Goal: Complete application form

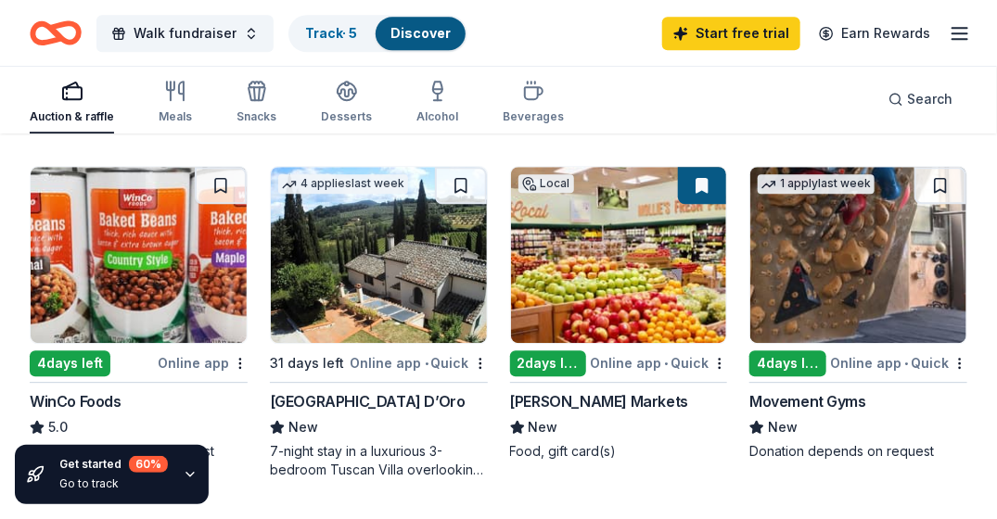
scroll to position [1607, 0]
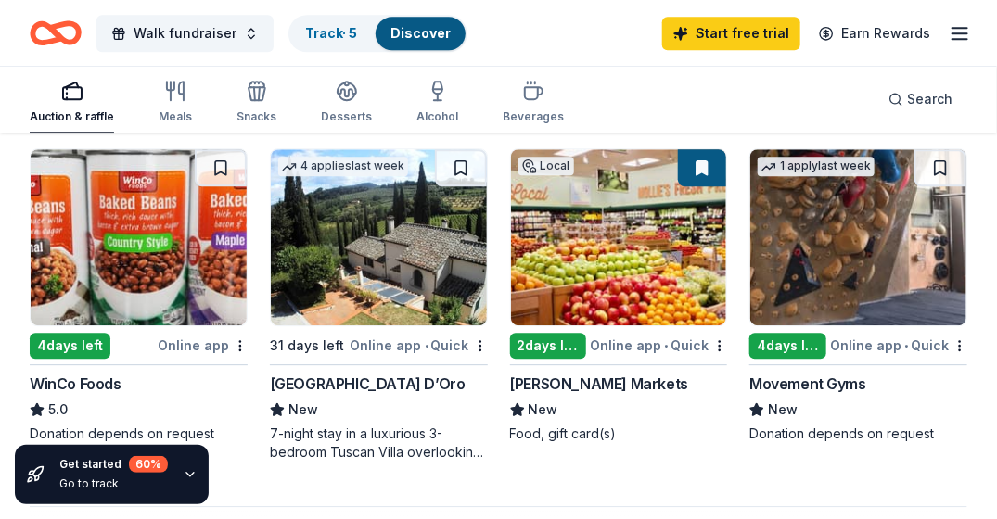
click at [803, 340] on div "4 days left" at bounding box center [788, 346] width 77 height 26
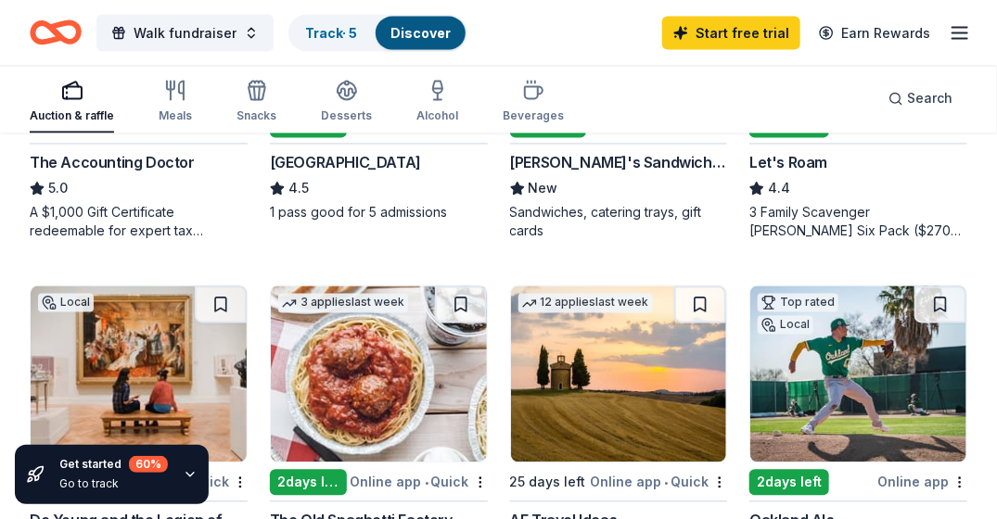
scroll to position [347, 0]
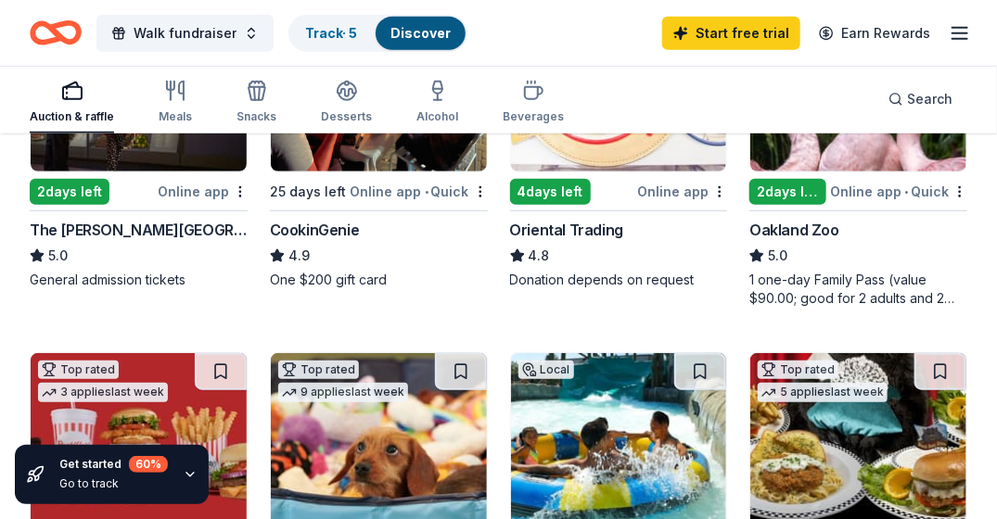
click at [604, 477] on img at bounding box center [619, 441] width 216 height 176
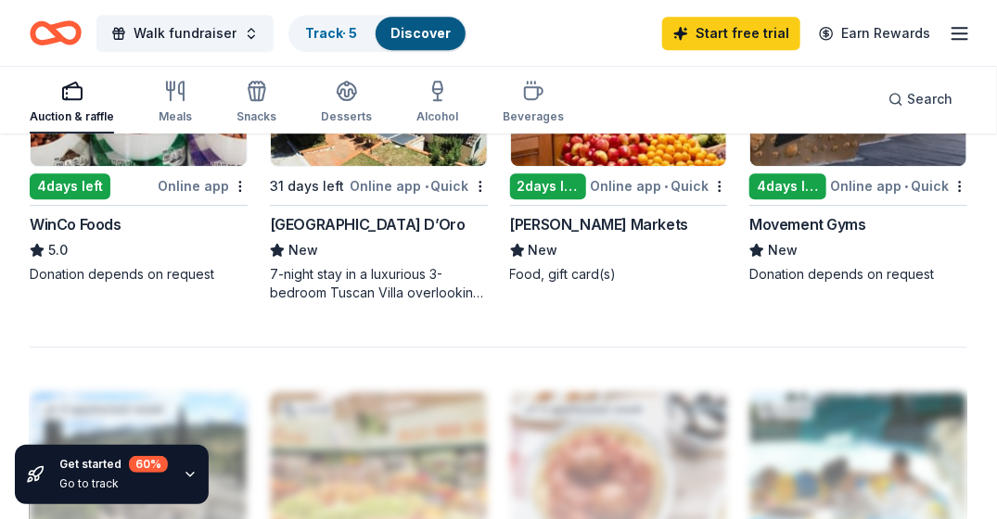
scroll to position [1731, 0]
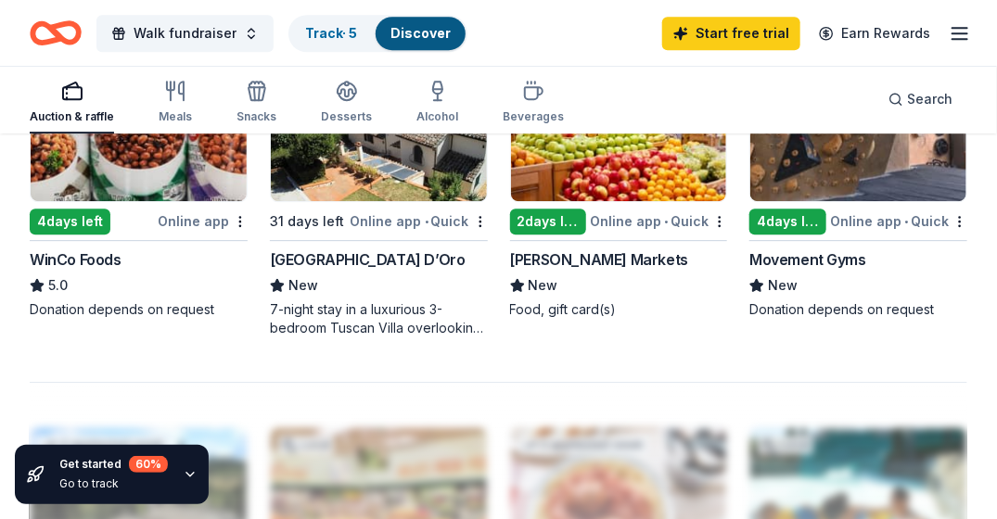
click at [544, 230] on div "2 days left" at bounding box center [548, 222] width 77 height 26
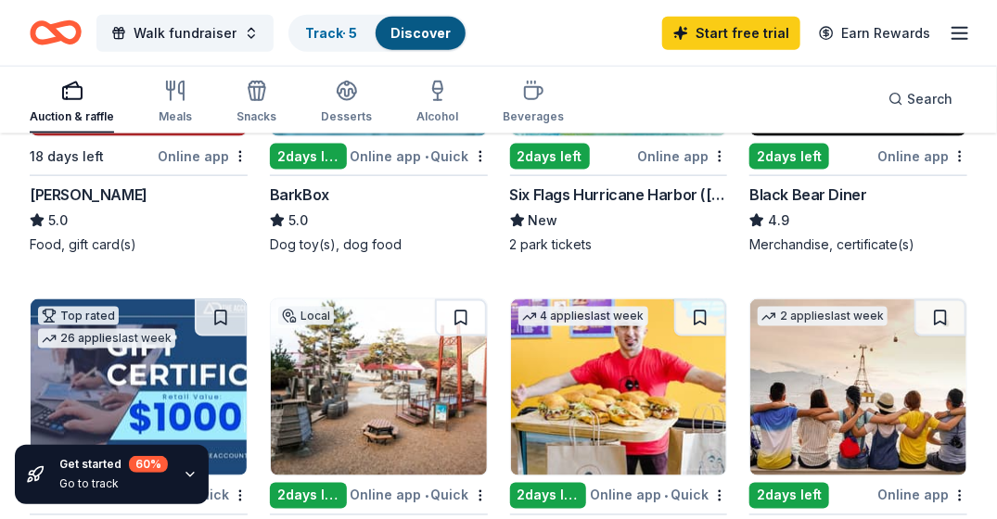
scroll to position [763, 0]
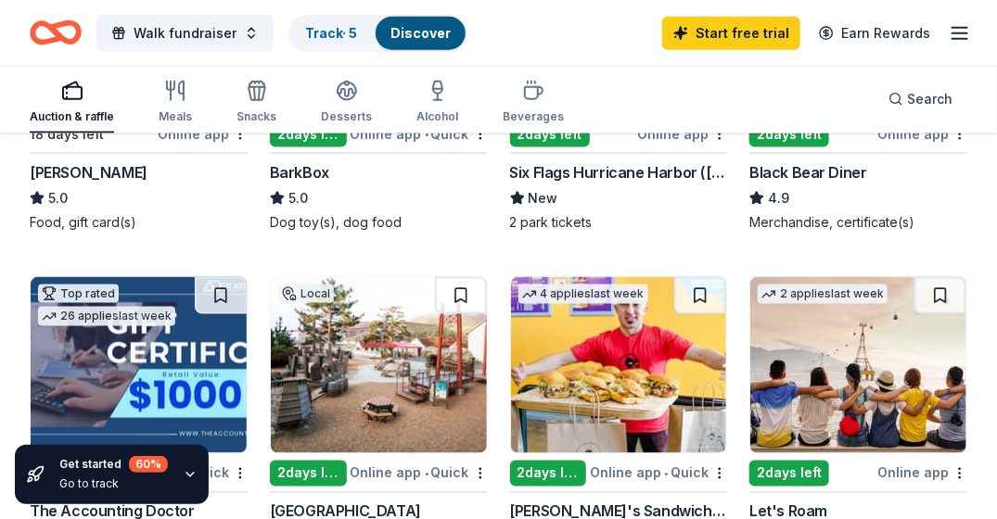
drag, startPoint x: 980, startPoint y: 192, endPoint x: 983, endPoint y: 250, distance: 58.6
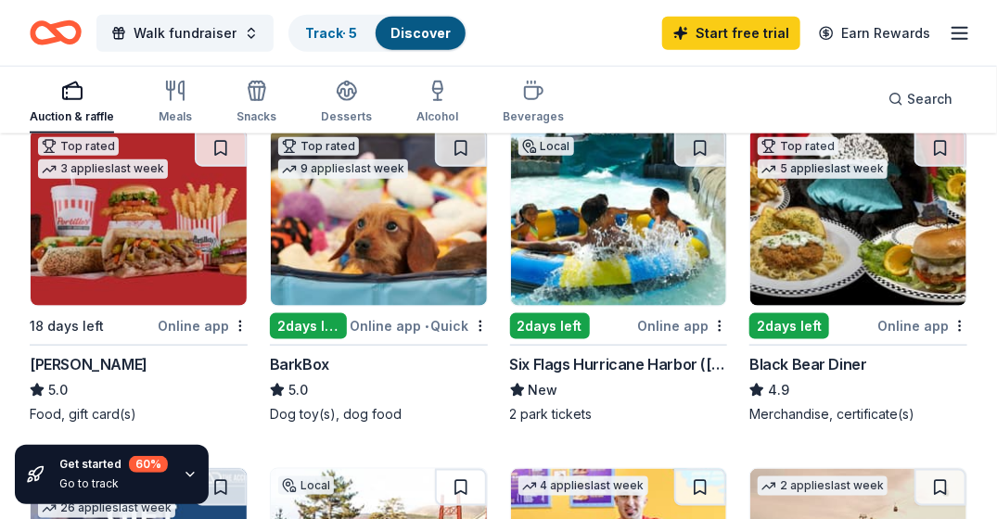
scroll to position [561, 0]
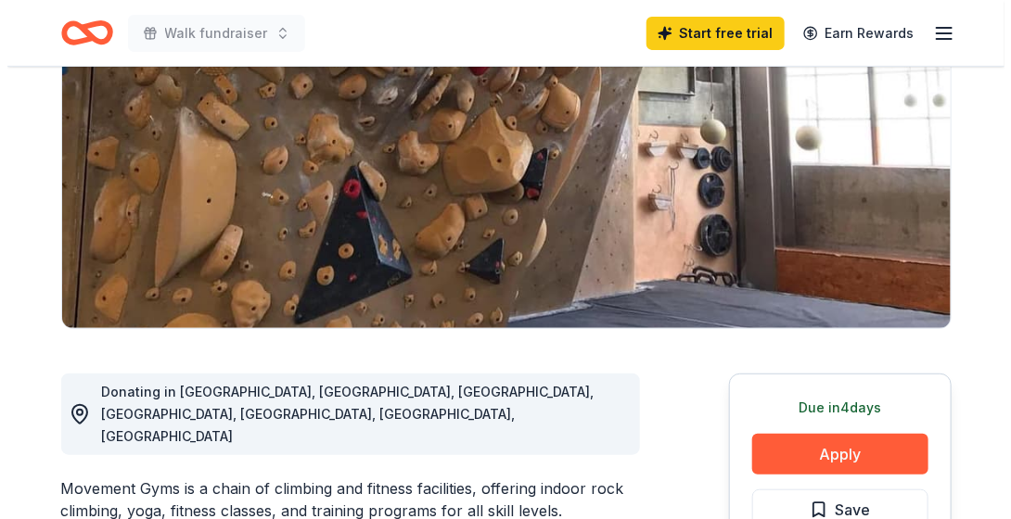
scroll to position [272, 0]
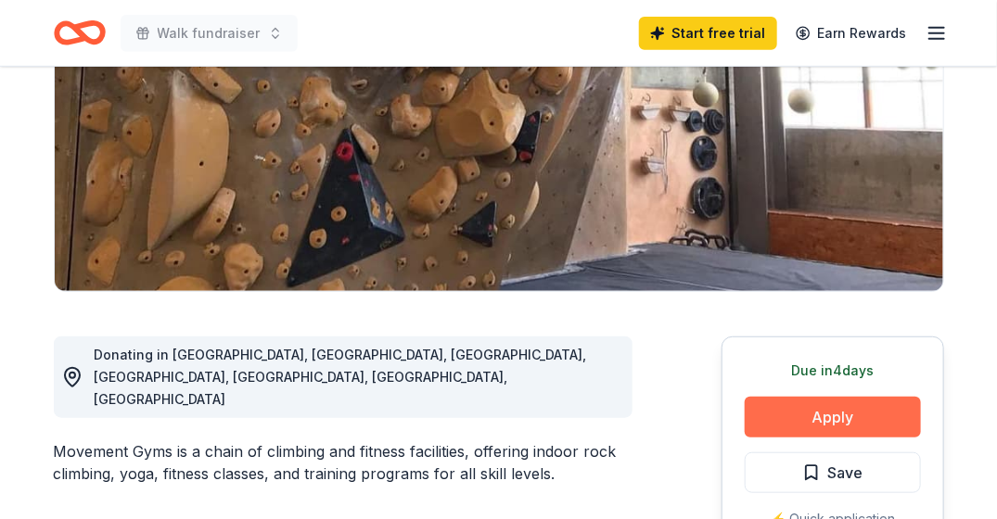
click at [824, 404] on button "Apply" at bounding box center [833, 417] width 176 height 41
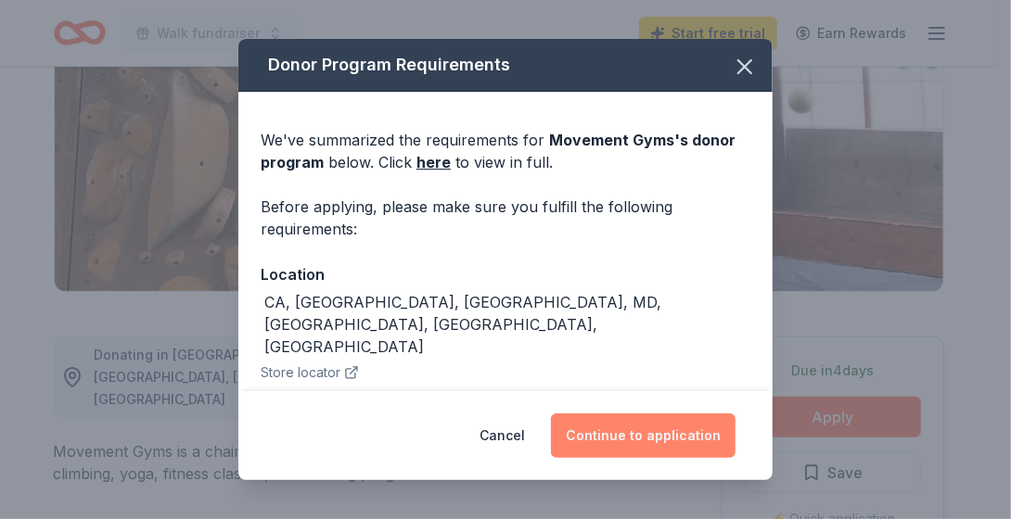
click at [659, 424] on button "Continue to application" at bounding box center [643, 436] width 185 height 45
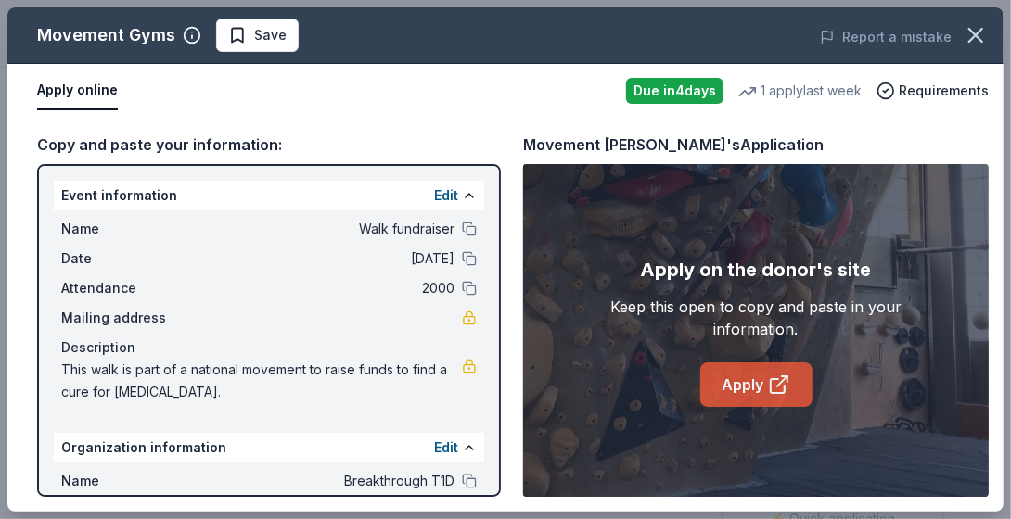
click at [778, 400] on link "Apply" at bounding box center [756, 385] width 112 height 45
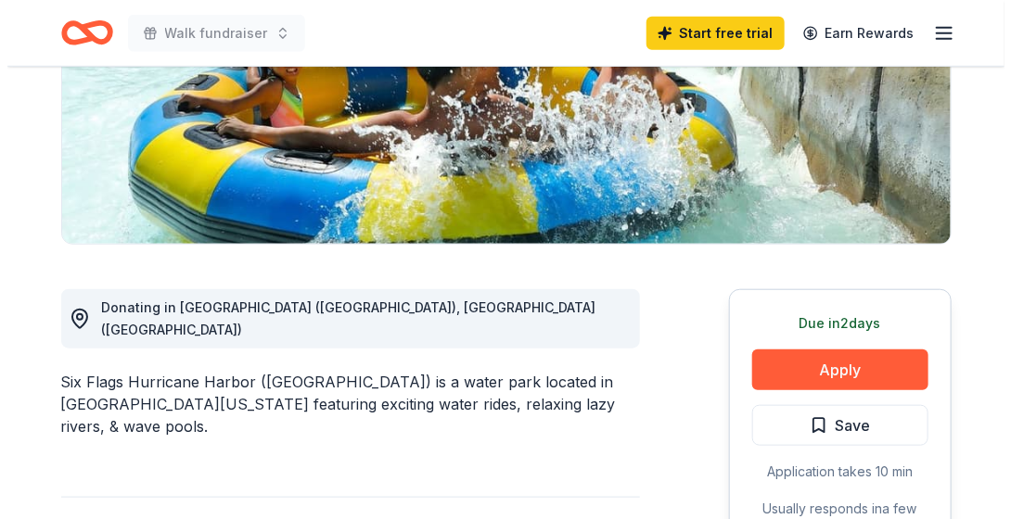
scroll to position [432, 0]
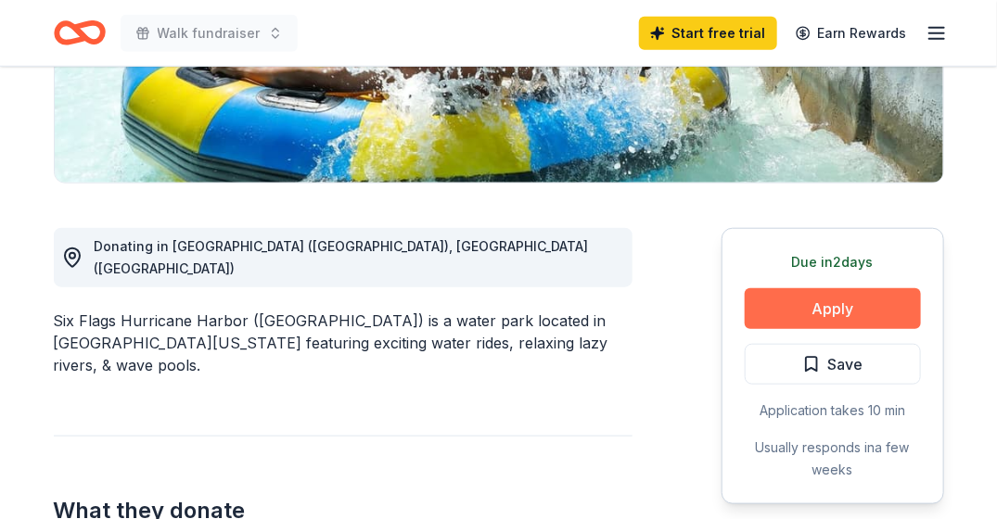
click at [822, 288] on button "Apply" at bounding box center [833, 308] width 176 height 41
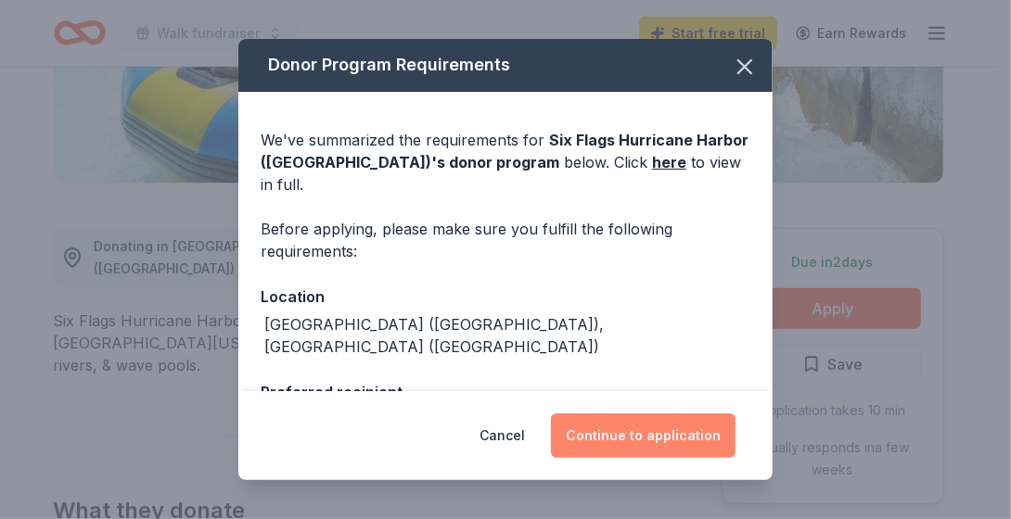
click at [606, 430] on button "Continue to application" at bounding box center [643, 436] width 185 height 45
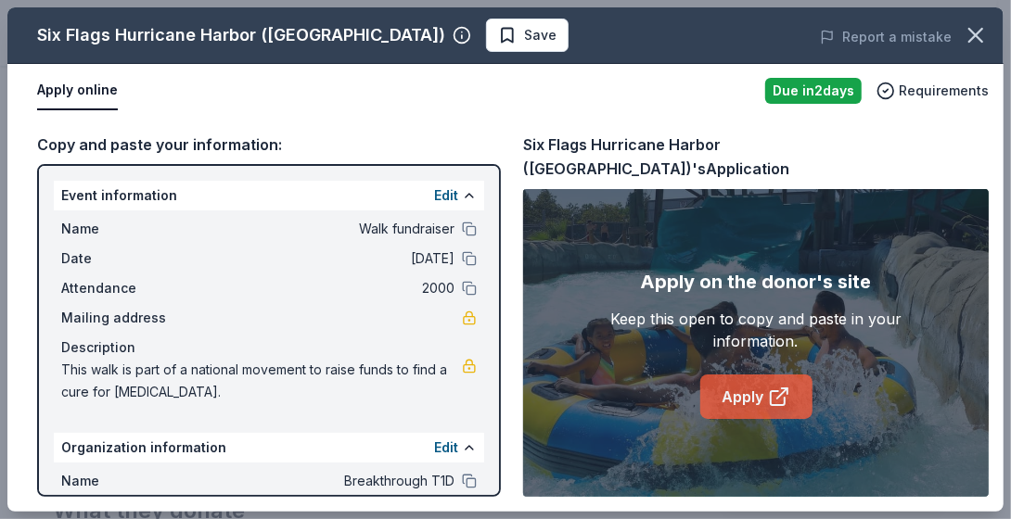
click at [734, 389] on link "Apply" at bounding box center [756, 397] width 112 height 45
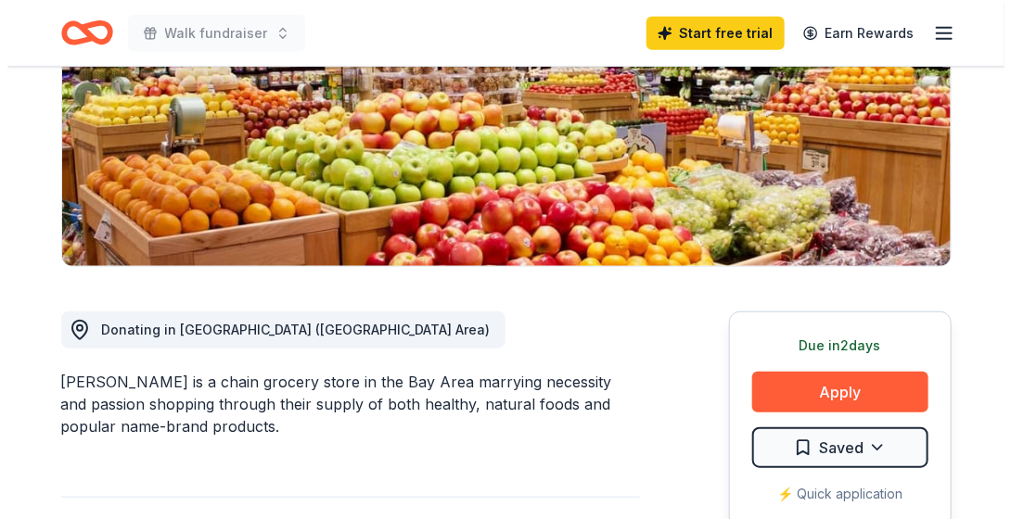
scroll to position [358, 0]
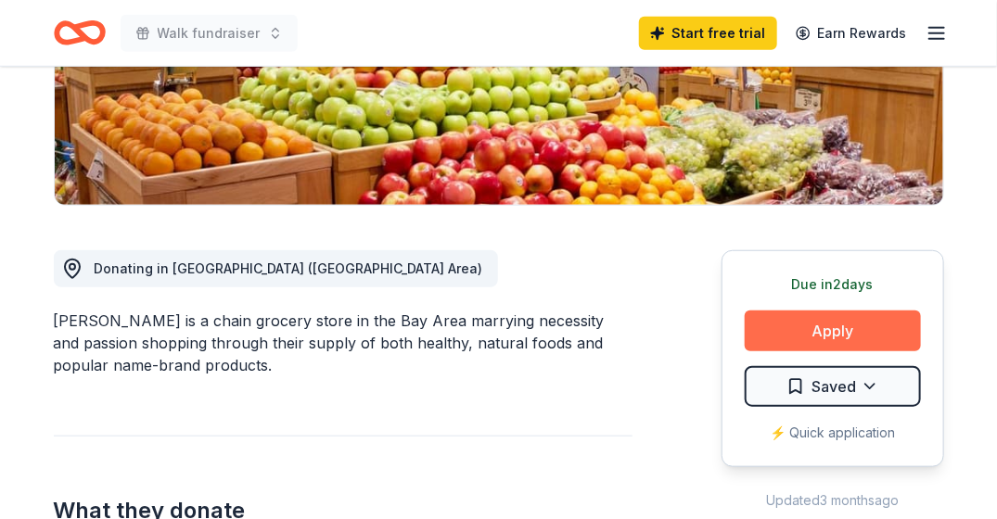
click at [870, 334] on button "Apply" at bounding box center [833, 331] width 176 height 41
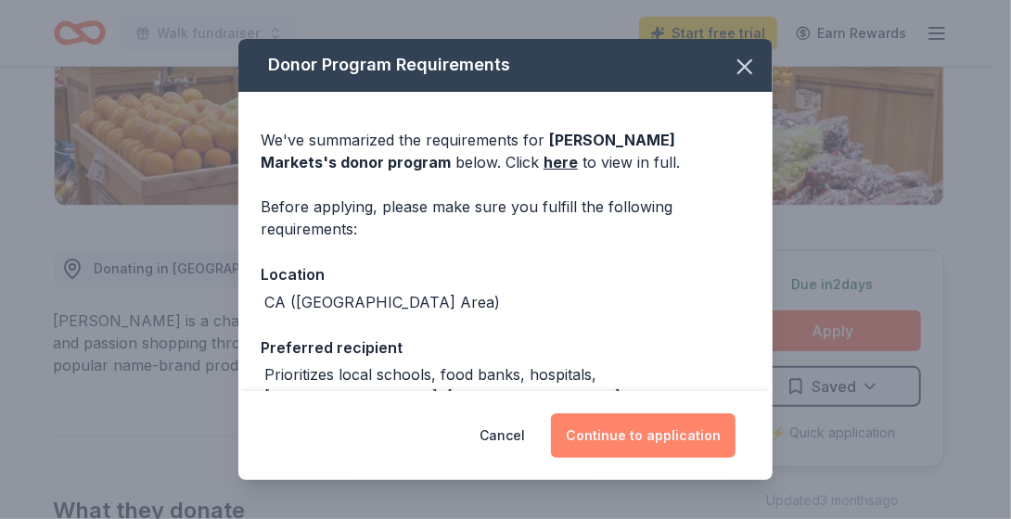
click at [619, 440] on button "Continue to application" at bounding box center [643, 436] width 185 height 45
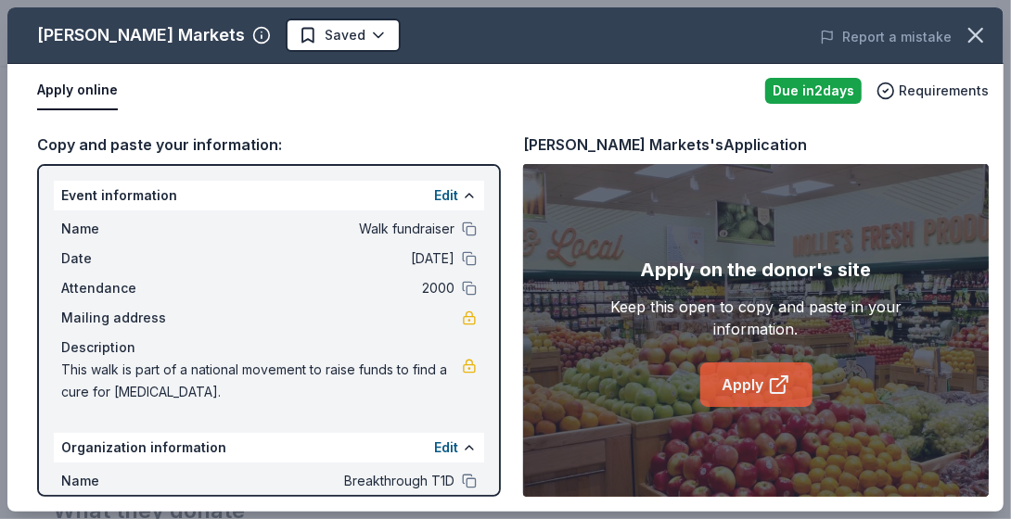
click at [763, 392] on link "Apply" at bounding box center [756, 385] width 112 height 45
